Goal: Download file/media

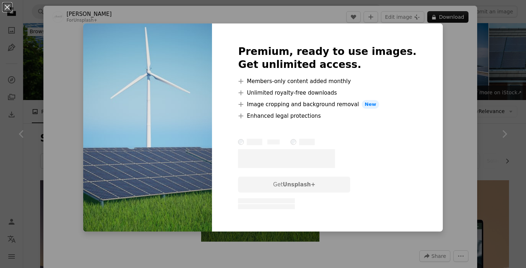
scroll to position [732, 0]
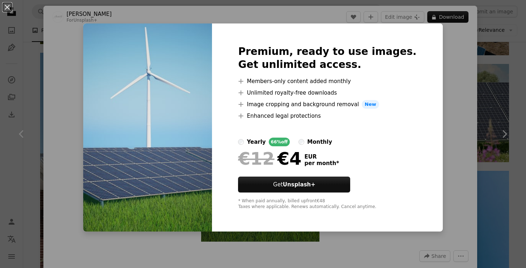
click at [452, 114] on div "An X shape Premium, ready to use images. Get unlimited access. A plus sign Memb…" at bounding box center [263, 134] width 526 height 268
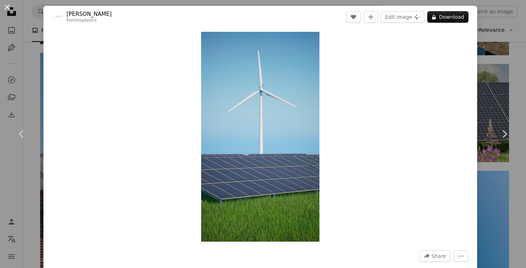
click at [5, 8] on button "An X shape" at bounding box center [7, 7] width 9 height 9
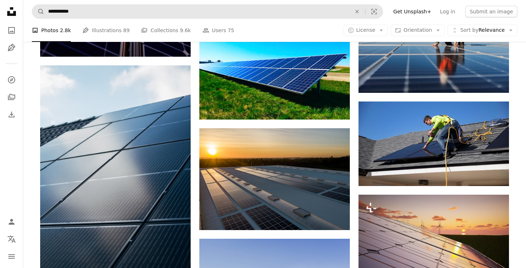
scroll to position [297, 0]
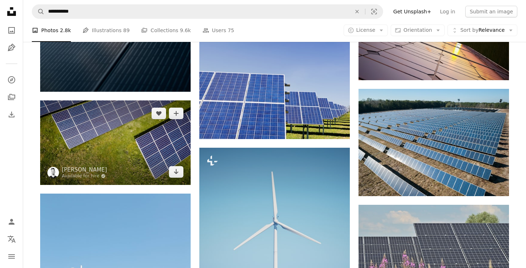
scroll to position [544, 0]
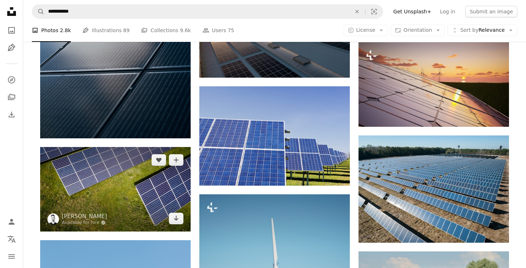
click at [98, 175] on img at bounding box center [115, 189] width 150 height 85
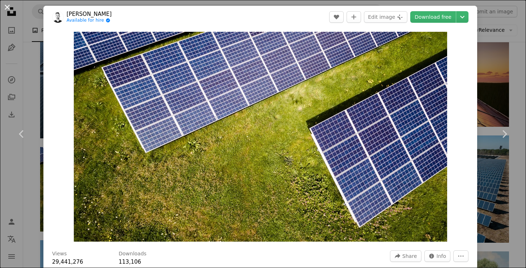
click at [8, 6] on button "An X shape" at bounding box center [7, 7] width 9 height 9
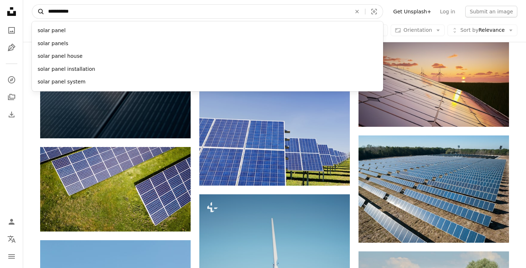
drag, startPoint x: 77, startPoint y: 16, endPoint x: 44, endPoint y: 10, distance: 33.0
click at [44, 10] on form "**********" at bounding box center [207, 11] width 351 height 14
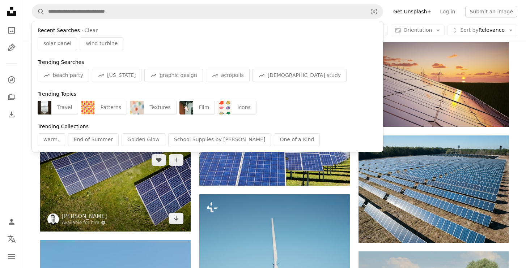
click at [145, 172] on img at bounding box center [115, 189] width 150 height 85
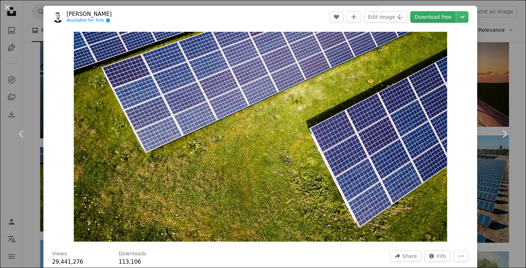
click at [436, 18] on link "Download free" at bounding box center [433, 17] width 46 height 12
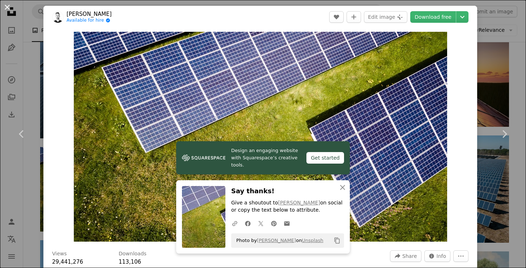
click at [8, 7] on button "An X shape" at bounding box center [7, 7] width 9 height 9
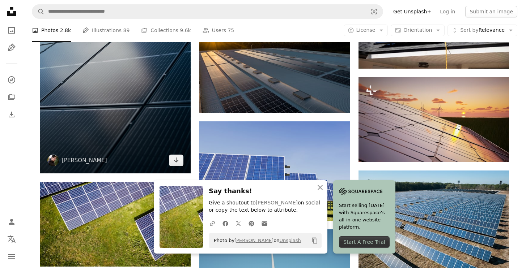
scroll to position [497, 0]
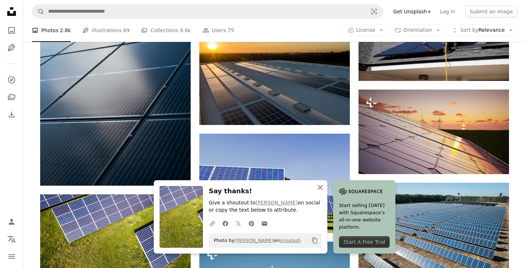
click at [320, 190] on icon "An X shape" at bounding box center [320, 187] width 9 height 9
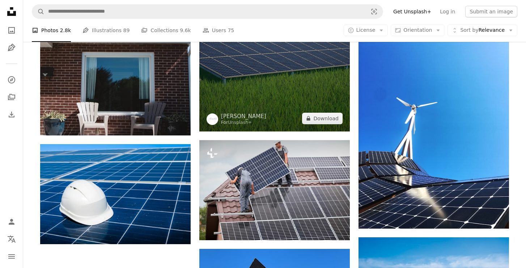
scroll to position [670, 0]
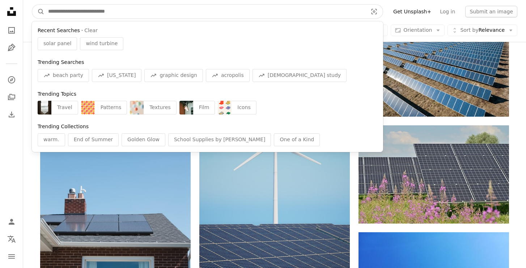
click at [145, 14] on input "Find visuals sitewide" at bounding box center [204, 12] width 321 height 14
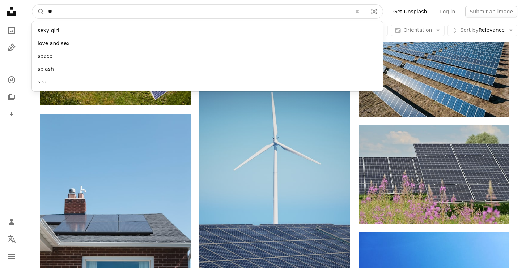
type input "***"
click button "A magnifying glass" at bounding box center [38, 12] width 12 height 14
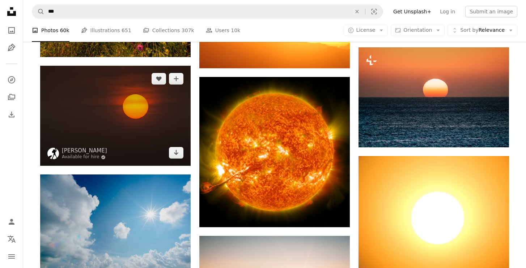
scroll to position [339, 0]
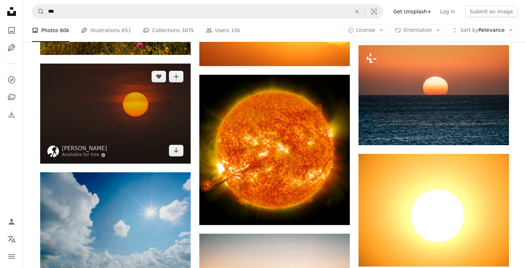
click at [147, 119] on img at bounding box center [115, 114] width 150 height 100
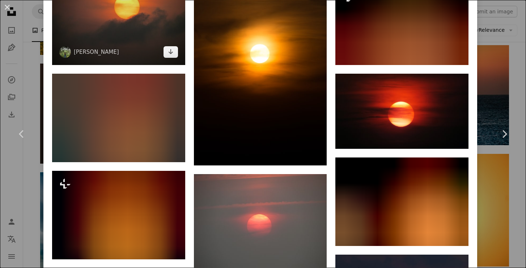
scroll to position [1161, 0]
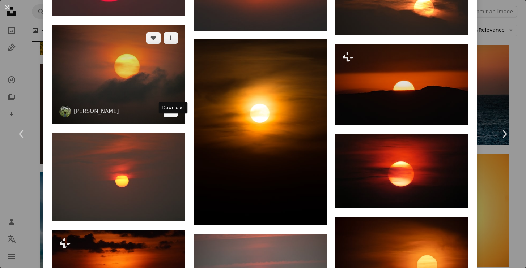
click at [171, 115] on icon "Arrow pointing down" at bounding box center [171, 111] width 6 height 9
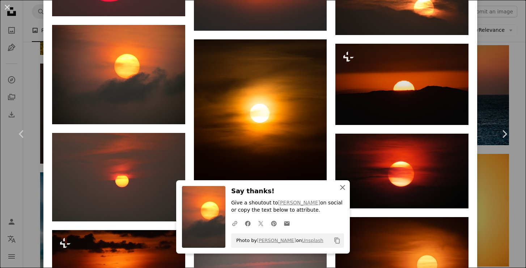
click at [344, 184] on icon "An X shape" at bounding box center [342, 187] width 9 height 9
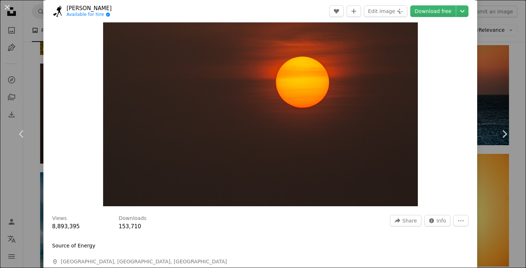
scroll to position [0, 0]
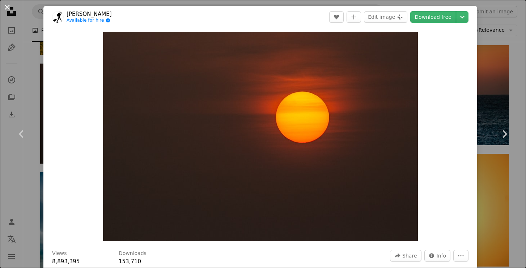
click at [8, 7] on button "An X shape" at bounding box center [7, 7] width 9 height 9
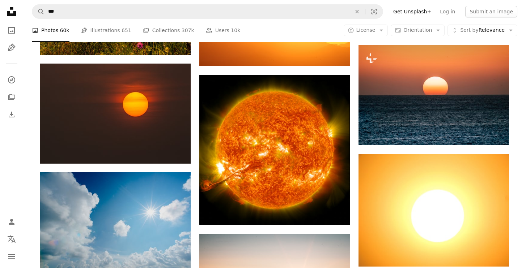
drag, startPoint x: 112, startPoint y: 22, endPoint x: 103, endPoint y: 20, distance: 9.7
click at [108, 20] on nav "A magnifying glass *** An X shape Visual search Filters Get Unsplash+ Log in Su…" at bounding box center [274, 11] width 503 height 23
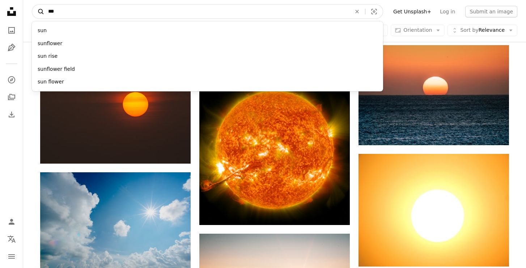
drag, startPoint x: 89, startPoint y: 10, endPoint x: 43, endPoint y: 8, distance: 46.7
click at [43, 8] on form "A magnifying glass *** sun sunflower sun rise sunflower field sun flower An X s…" at bounding box center [207, 11] width 351 height 14
type input "****"
click button "A magnifying glass" at bounding box center [38, 12] width 12 height 14
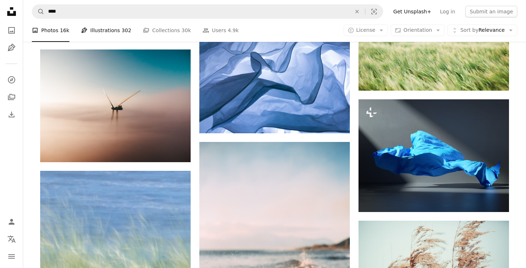
scroll to position [595, 0]
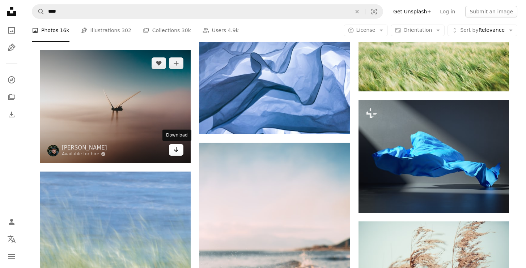
click at [178, 149] on icon "Arrow pointing down" at bounding box center [176, 149] width 6 height 9
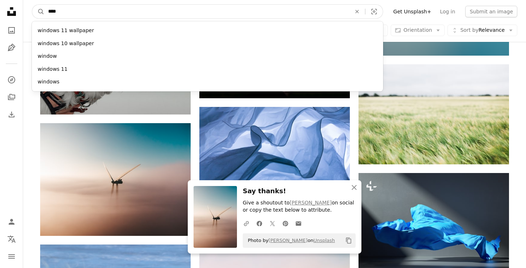
drag, startPoint x: 195, startPoint y: 8, endPoint x: 34, endPoint y: -3, distance: 161.7
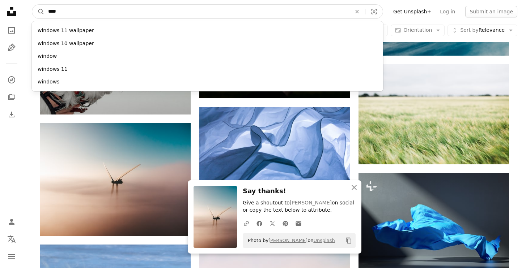
click at [34, 0] on html "A X shape Unsplash uses cookies and similar technologies to secure our site, pr…" at bounding box center [263, 243] width 526 height 1530
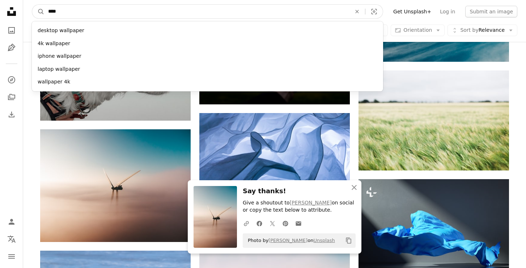
type input "*****"
click button "A magnifying glass" at bounding box center [38, 12] width 12 height 14
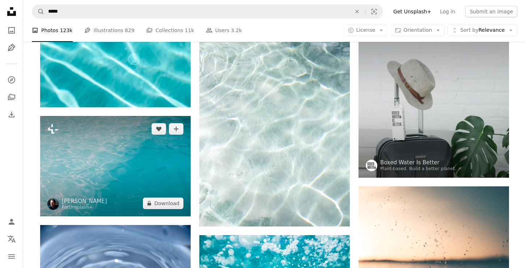
scroll to position [420, 0]
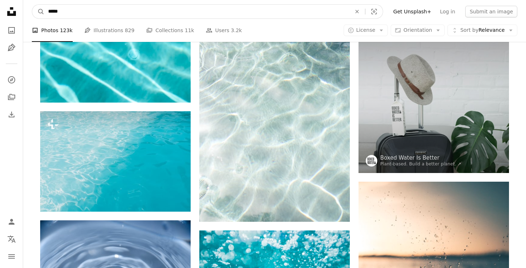
click at [99, 13] on input "*****" at bounding box center [196, 12] width 305 height 14
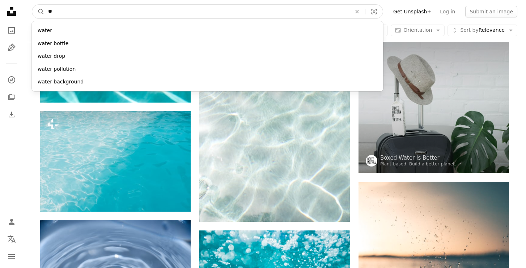
type input "*"
type input "****"
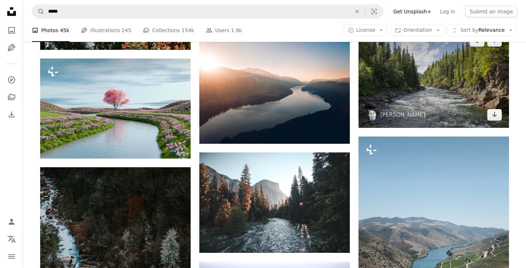
scroll to position [326, 0]
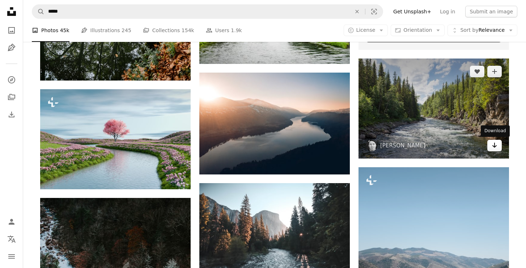
click at [491, 145] on link "Arrow pointing down" at bounding box center [494, 146] width 14 height 12
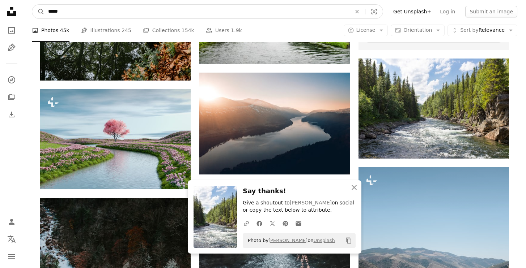
click at [234, 15] on input "*****" at bounding box center [196, 12] width 305 height 14
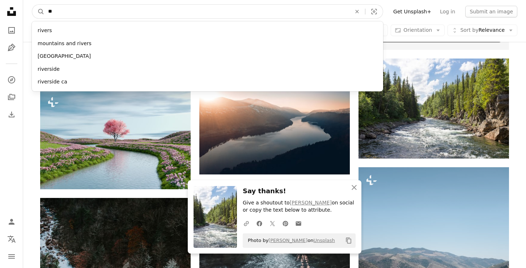
type input "*"
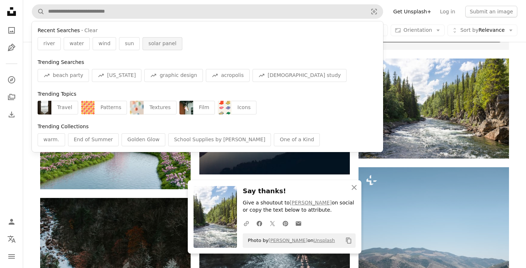
click at [153, 41] on span "solar panel" at bounding box center [162, 43] width 28 height 7
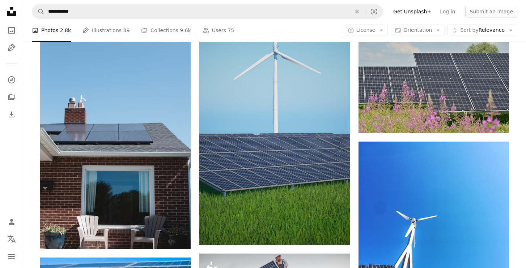
scroll to position [762, 0]
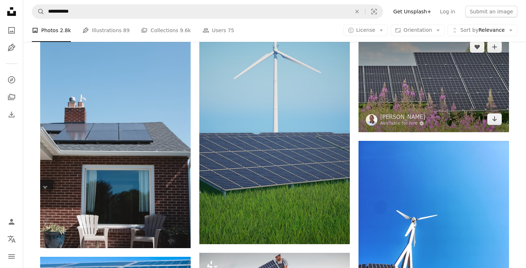
click at [392, 82] on img at bounding box center [433, 83] width 150 height 98
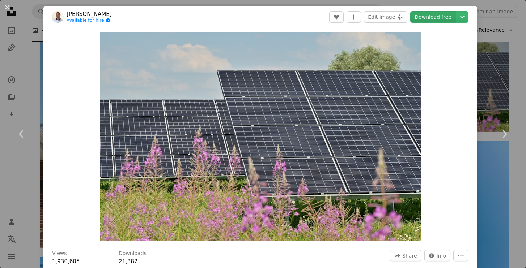
click at [446, 17] on link "Download free" at bounding box center [433, 17] width 46 height 12
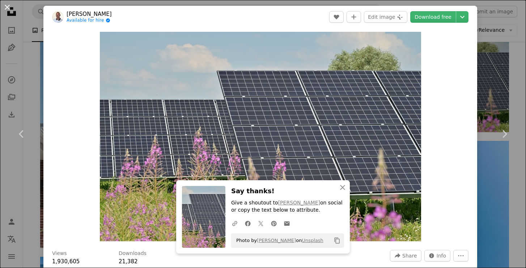
click at [9, 5] on button "An X shape" at bounding box center [7, 7] width 9 height 9
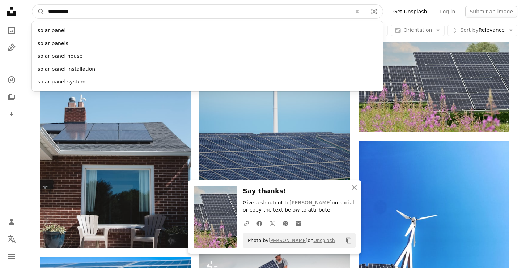
drag, startPoint x: 85, startPoint y: 13, endPoint x: 23, endPoint y: 11, distance: 61.9
click at [23, 11] on nav "**********" at bounding box center [274, 11] width 503 height 23
type input "***"
click button "A magnifying glass" at bounding box center [38, 12] width 12 height 14
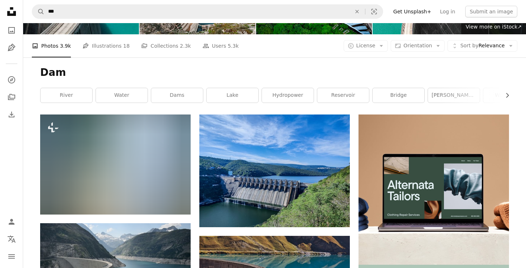
scroll to position [63, 0]
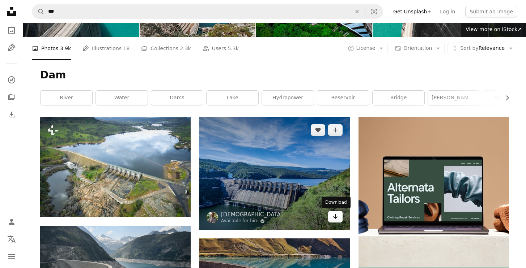
click at [335, 218] on icon "Download" at bounding box center [335, 216] width 5 height 5
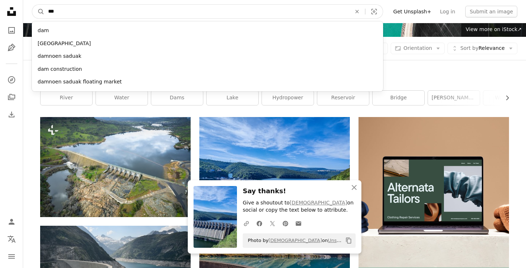
drag, startPoint x: 101, startPoint y: 15, endPoint x: 21, endPoint y: 7, distance: 80.0
type input "*****"
click button "A magnifying glass" at bounding box center [38, 12] width 12 height 14
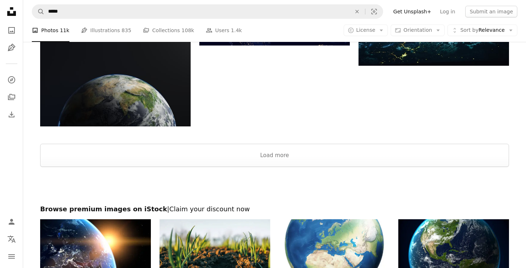
scroll to position [1088, 0]
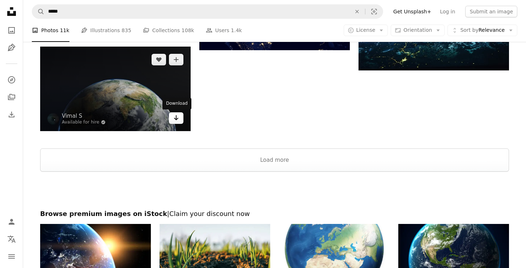
click at [177, 120] on icon "Arrow pointing down" at bounding box center [176, 118] width 6 height 9
